Goal: Complete application form

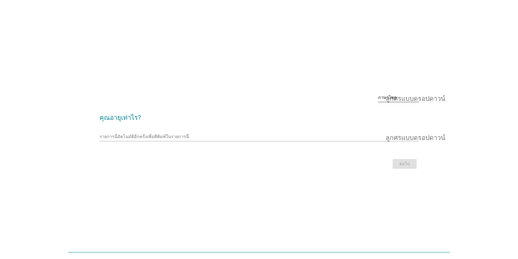
click at [397, 96] on font "ลูกศรแบบดรอปดาวน์" at bounding box center [414, 97] width 59 height 7
click at [391, 114] on font "ภาษาไทย" at bounding box center [391, 114] width 18 height 5
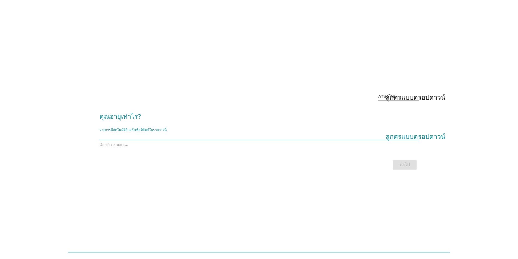
click at [395, 141] on div "รายการนี้อัตโนมัติอีกครั้งเพื่อตีพิมพ์ในรายการนี้ ลูกศรแบบดรอปดาวน์ เลือกคำตอบข…" at bounding box center [258, 139] width 319 height 16
type input "29"
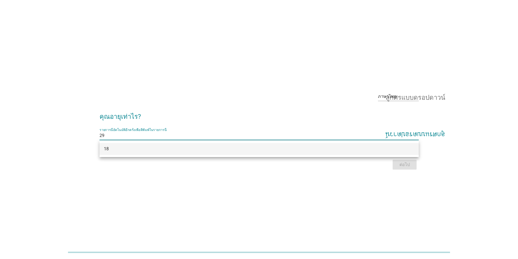
click at [428, 136] on font "ลูกศรแบบดรอปดาวน์" at bounding box center [414, 135] width 59 height 7
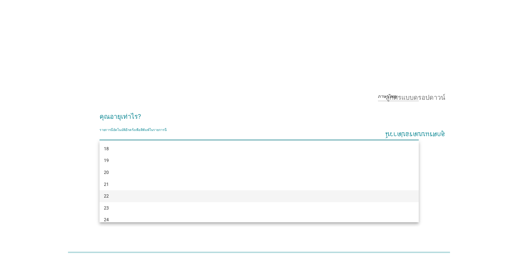
scroll to position [82, 0]
click at [111, 200] on div "29" at bounding box center [246, 197] width 284 height 7
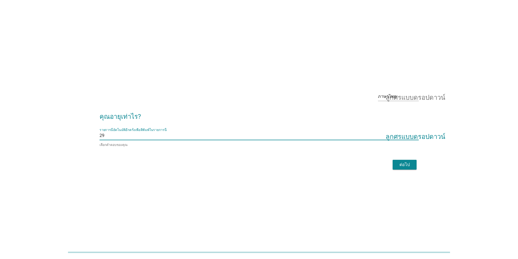
click at [404, 164] on font "ต่อไป" at bounding box center [404, 164] width 10 height 5
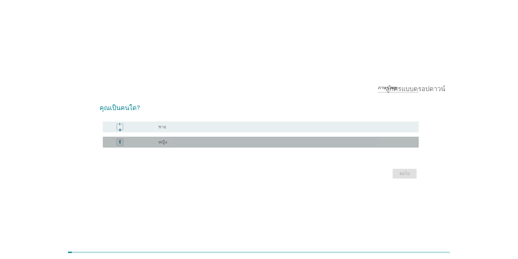
click at [152, 142] on div "บี" at bounding box center [132, 142] width 51 height 7
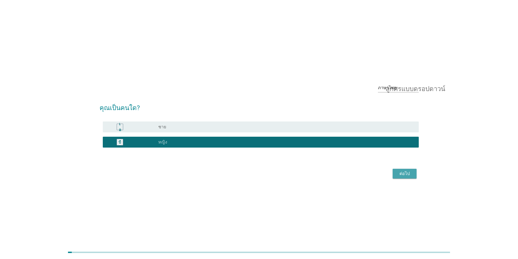
click at [405, 175] on font "ต่อไป" at bounding box center [404, 173] width 10 height 5
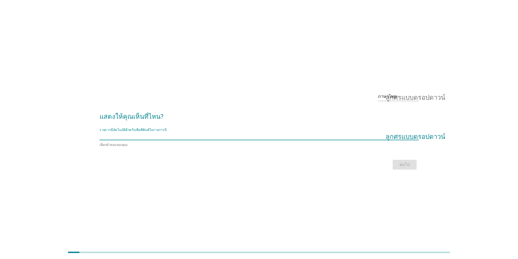
click at [165, 139] on input "รายการนี้อัตโนมัติอีกครั้งเพื่อตีพิมพ์ในรายการนี้" at bounding box center [254, 135] width 311 height 9
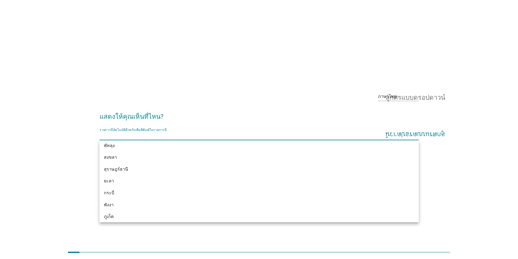
scroll to position [783, 0]
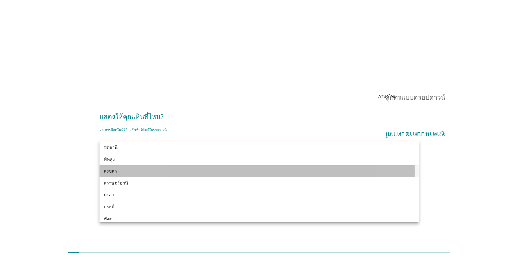
click at [132, 171] on div "สงขลา" at bounding box center [246, 171] width 284 height 7
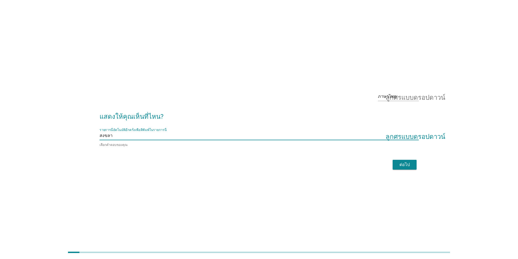
click at [400, 165] on font "ต่อไป" at bounding box center [404, 164] width 10 height 5
